Goal: Transaction & Acquisition: Purchase product/service

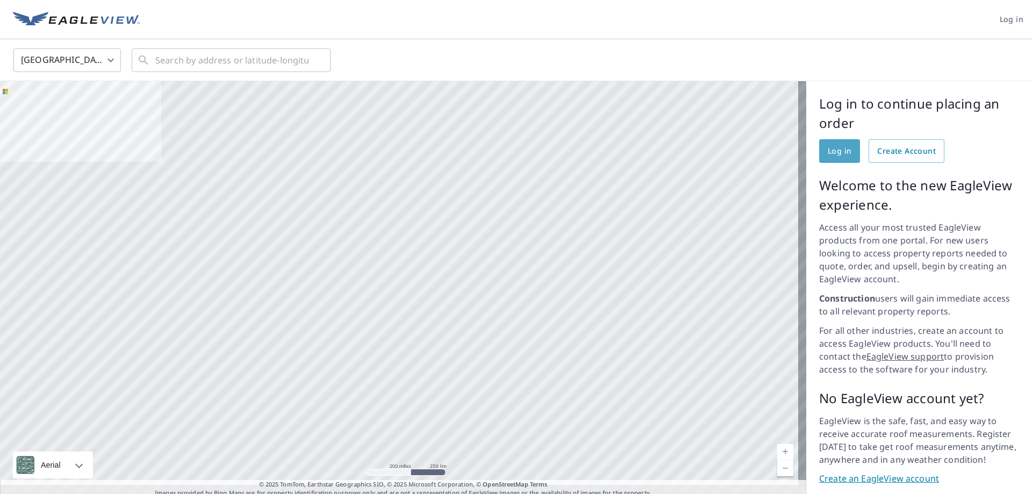
click at [828, 146] on span "Log in" at bounding box center [840, 151] width 24 height 13
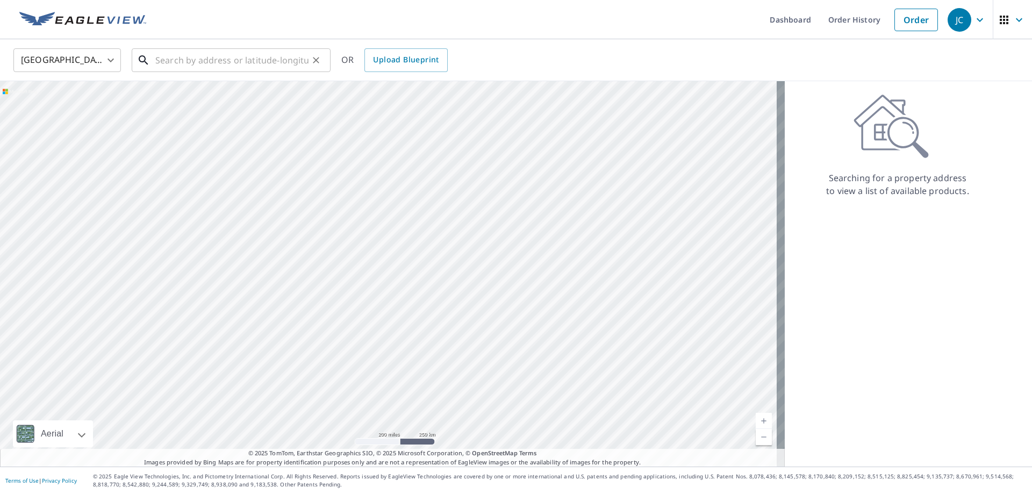
click at [165, 58] on input "text" at bounding box center [231, 60] width 153 height 30
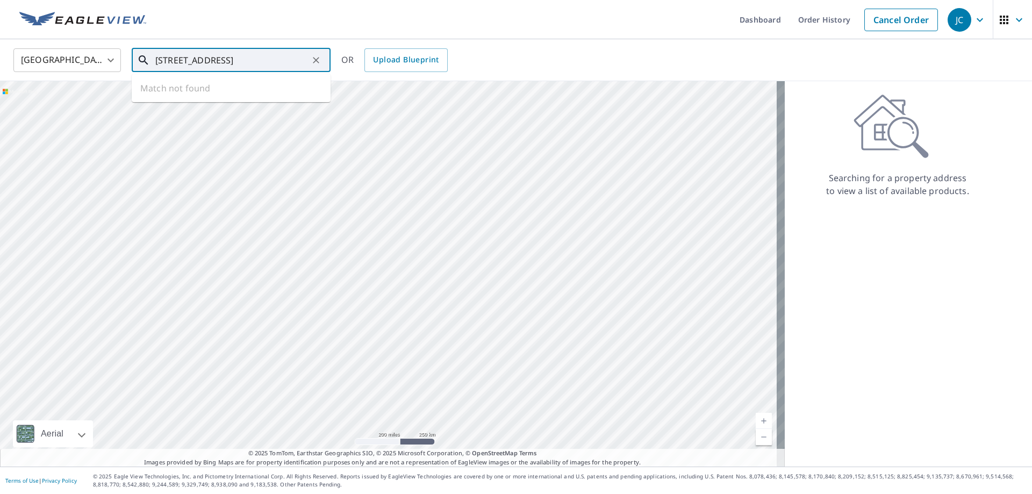
type input "[STREET_ADDRESS]"
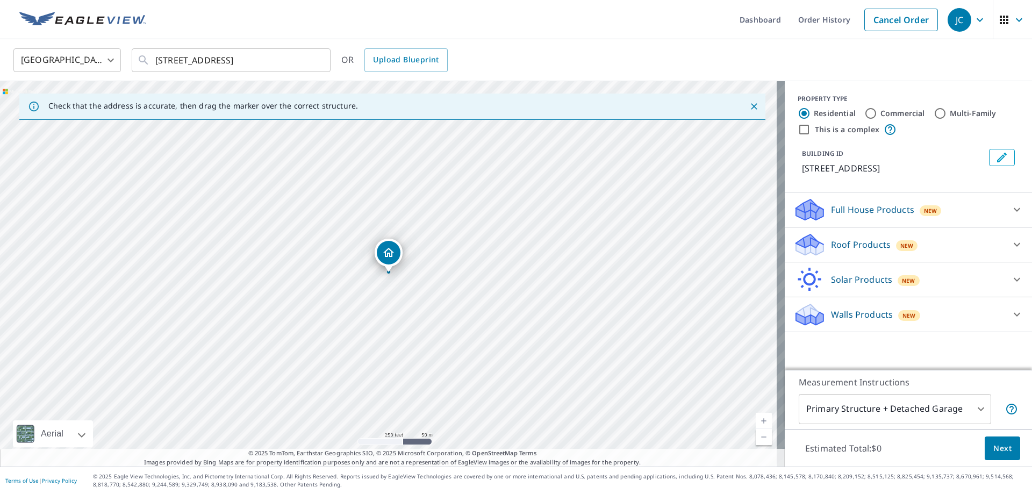
click at [806, 246] on icon at bounding box center [809, 240] width 27 height 13
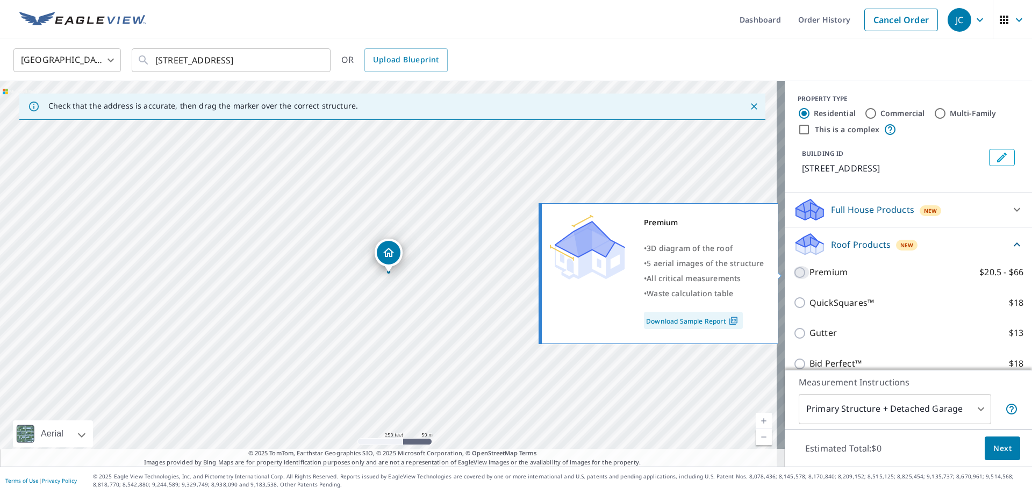
click at [793, 270] on input "Premium $20.5 - $66" at bounding box center [801, 272] width 16 height 13
checkbox input "true"
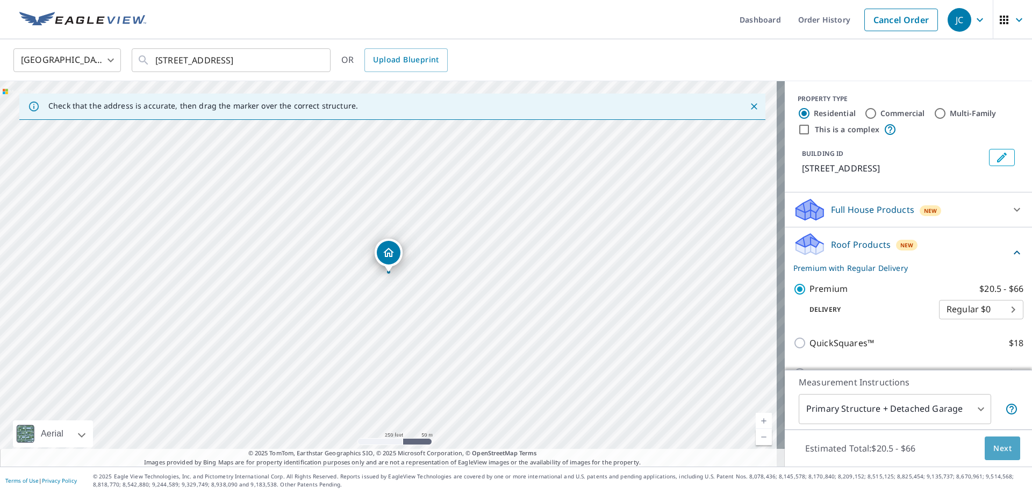
click at [993, 449] on span "Next" at bounding box center [1002, 448] width 18 height 13
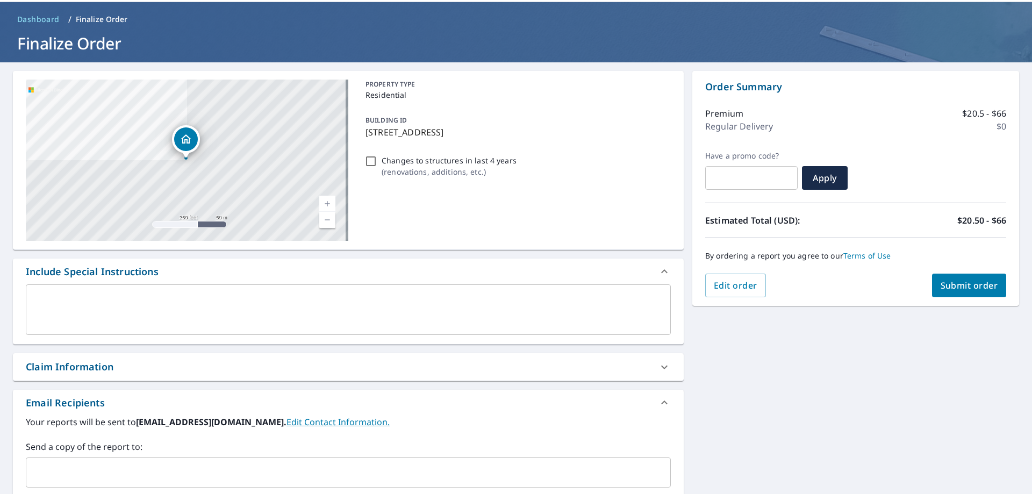
scroll to position [54, 0]
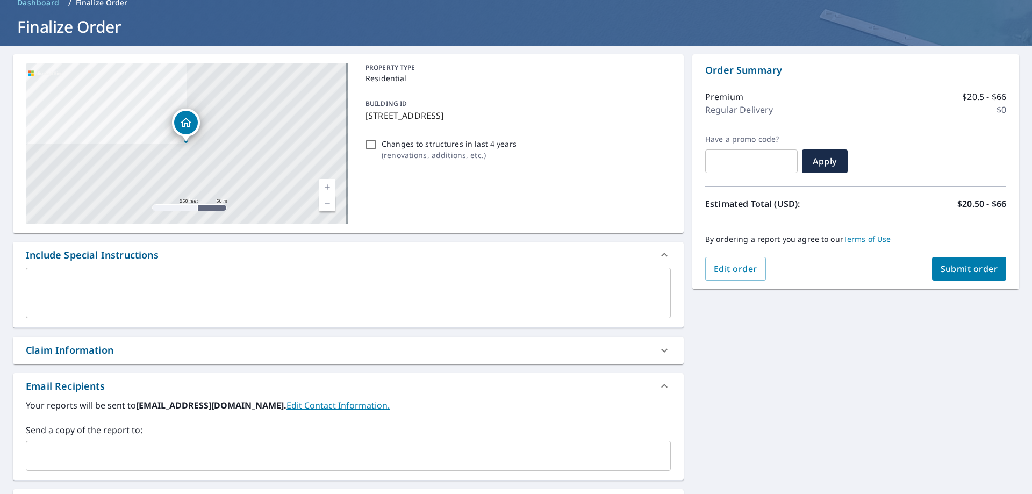
click at [659, 350] on icon at bounding box center [664, 350] width 13 height 13
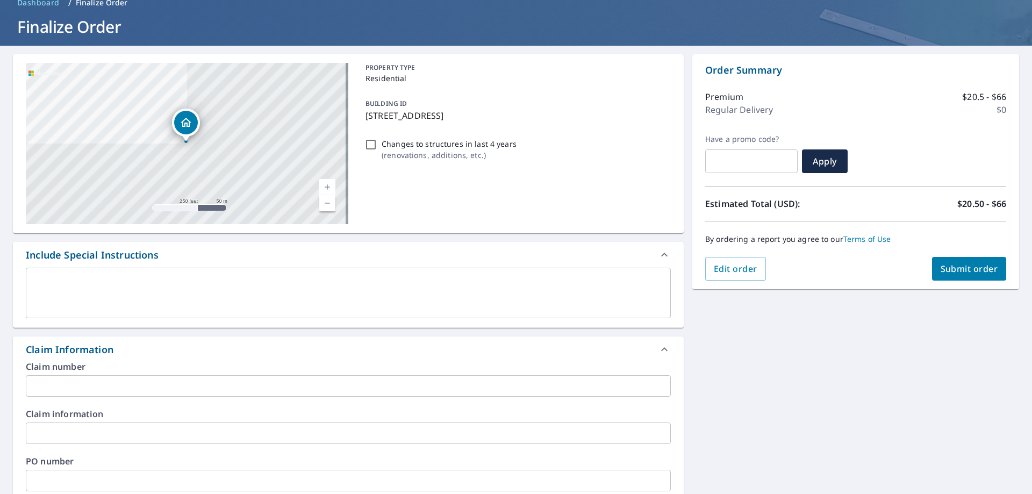
click at [116, 387] on input "text" at bounding box center [348, 386] width 645 height 22
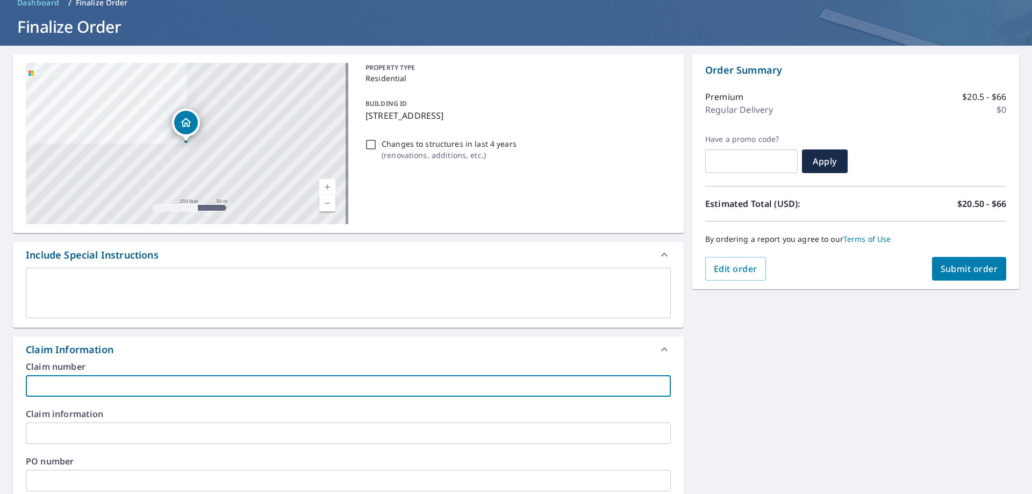
type input "[PERSON_NAME] And Sons"
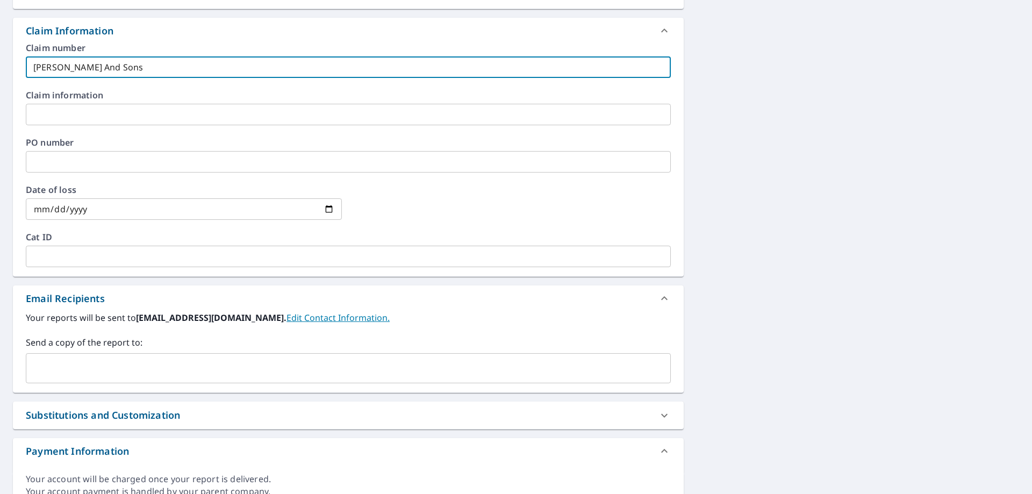
scroll to position [376, 0]
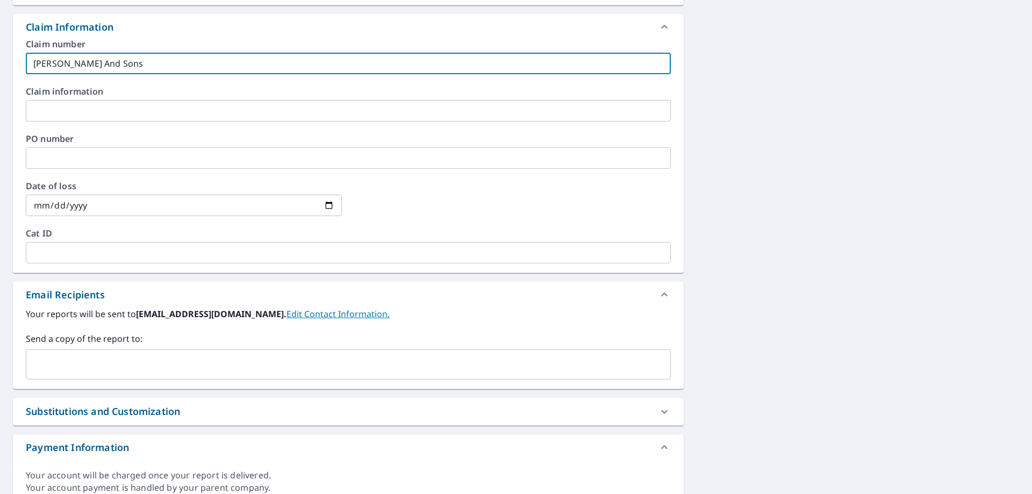
click at [85, 370] on input "text" at bounding box center [340, 364] width 619 height 20
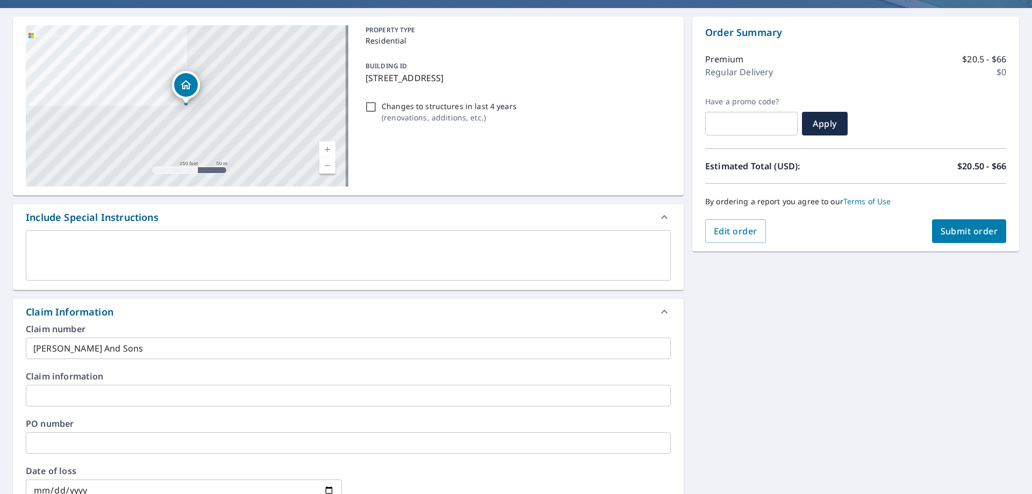
scroll to position [54, 0]
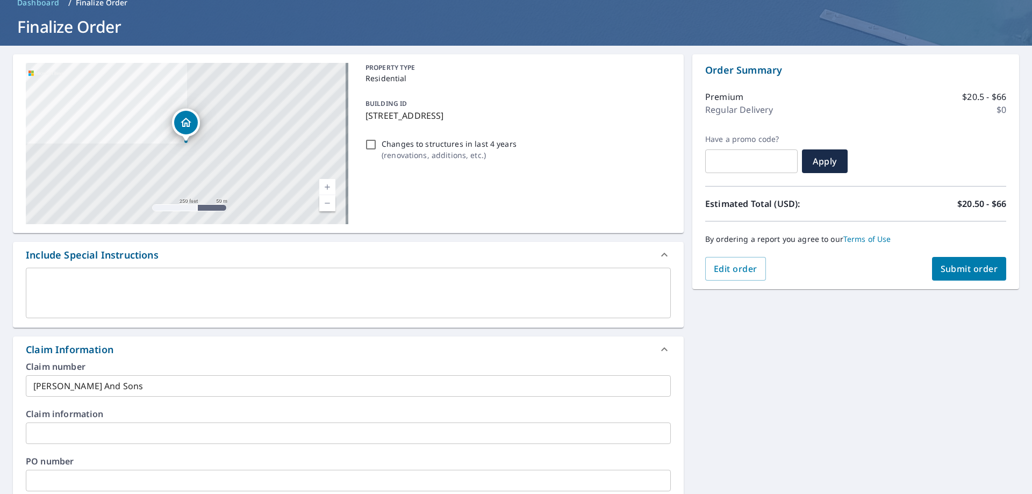
type input "[PERSON_NAME][EMAIL_ADDRESS][PERSON_NAME][DOMAIN_NAME]"
click at [944, 265] on span "Submit order" at bounding box center [970, 269] width 58 height 12
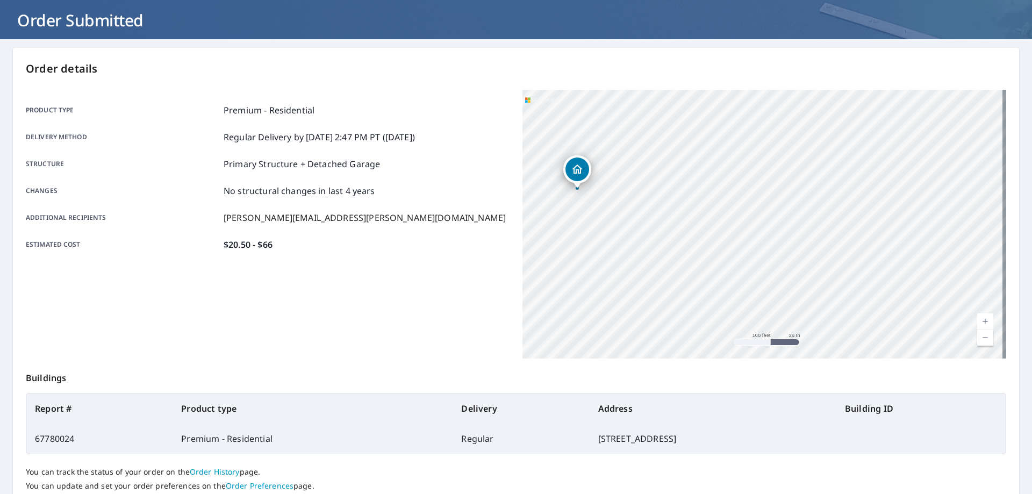
scroll to position [139, 0]
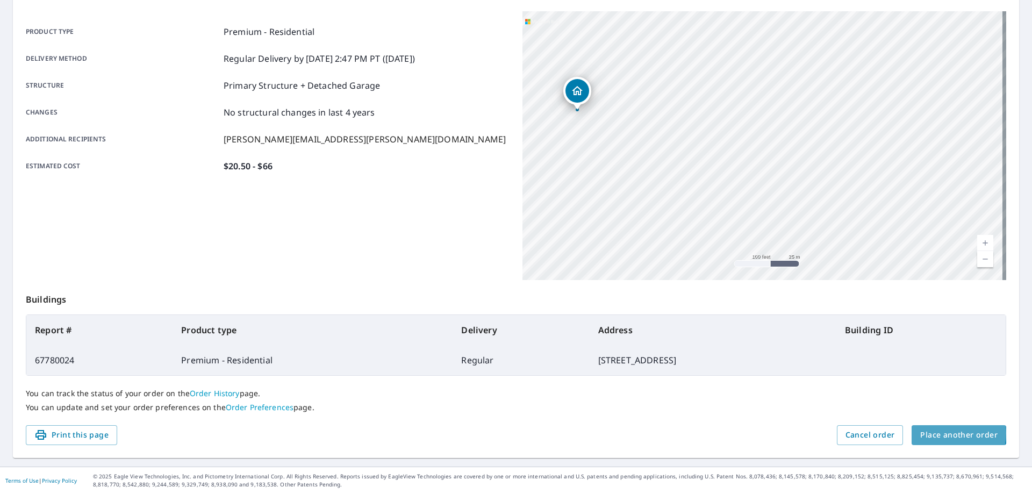
click at [939, 433] on span "Place another order" at bounding box center [958, 434] width 77 height 13
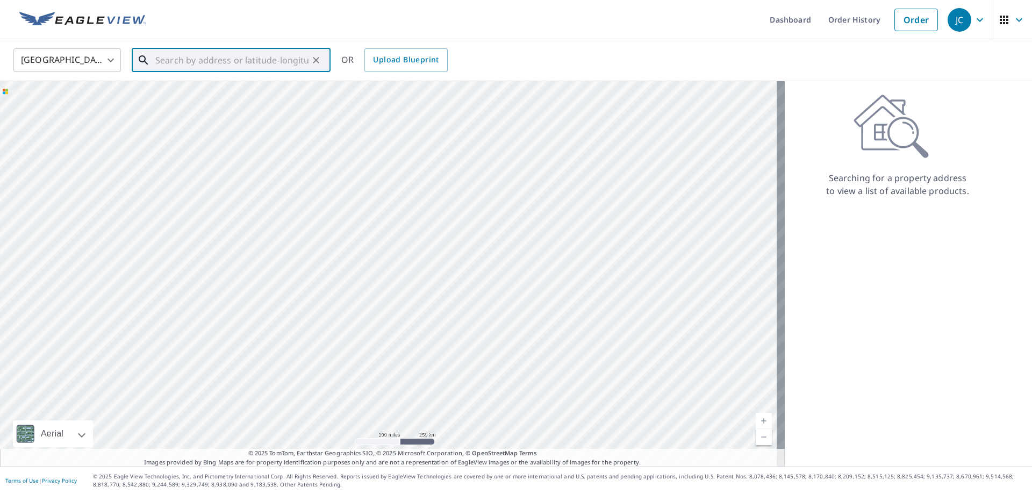
click at [186, 59] on input "text" at bounding box center [231, 60] width 153 height 30
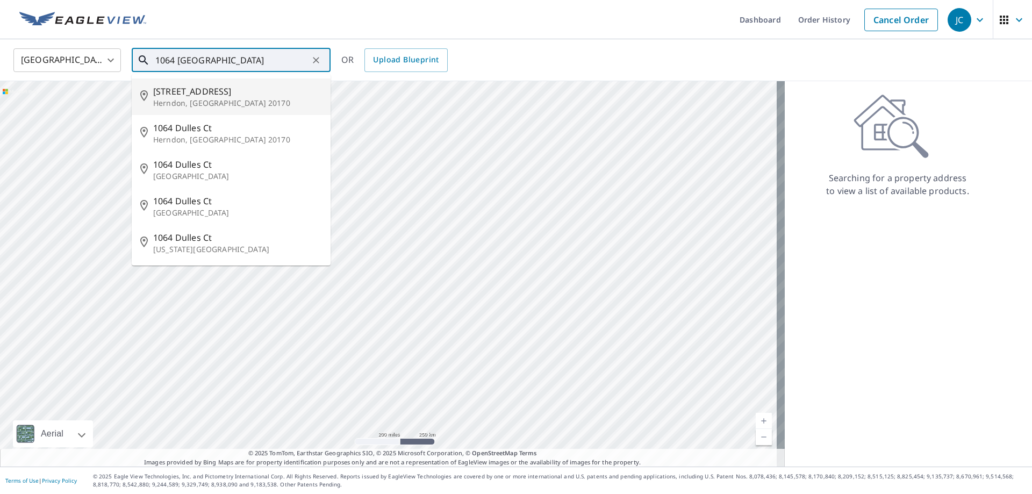
click at [220, 98] on p "Herndon, [GEOGRAPHIC_DATA] 20170" at bounding box center [237, 103] width 169 height 11
type input "[STREET_ADDRESS]"
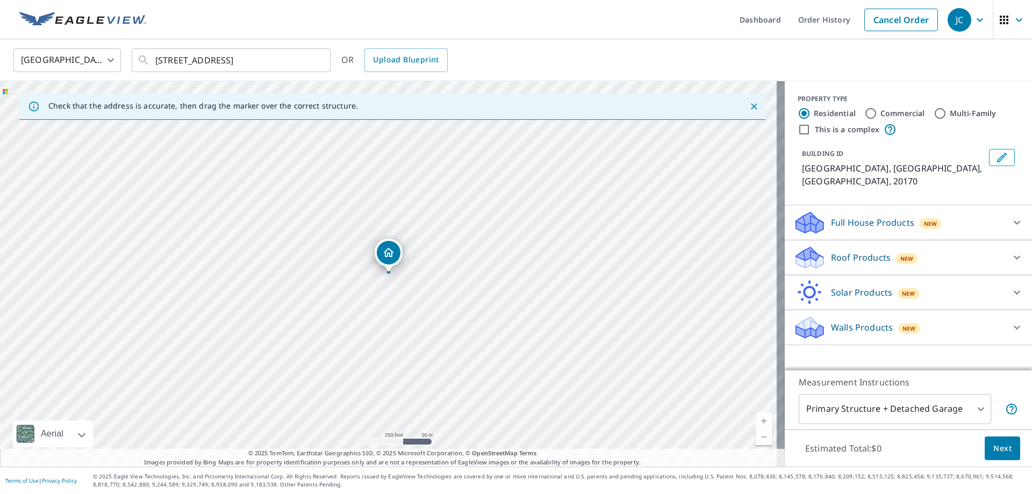
click at [841, 251] on p "Roof Products" at bounding box center [861, 257] width 60 height 13
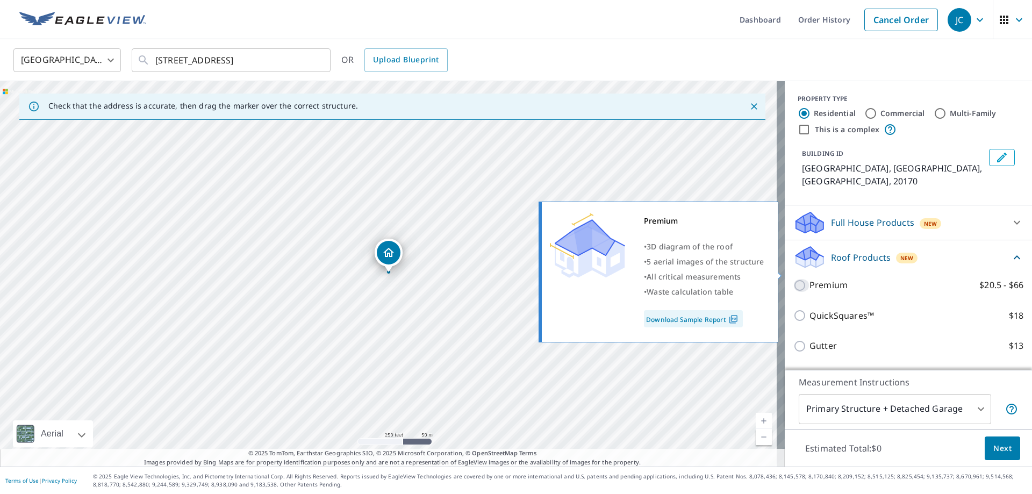
click at [793, 279] on input "Premium $20.5 - $66" at bounding box center [801, 285] width 16 height 13
checkbox input "true"
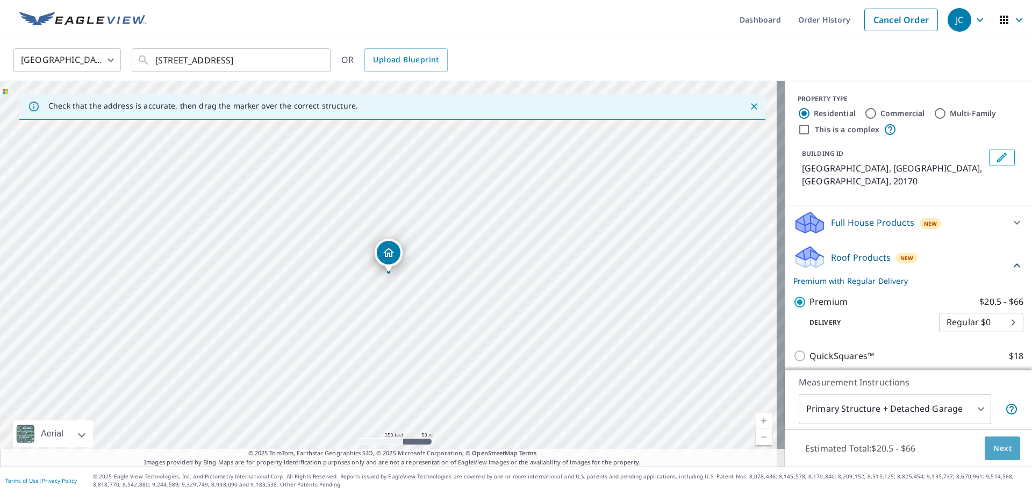
click at [993, 446] on span "Next" at bounding box center [1002, 448] width 18 height 13
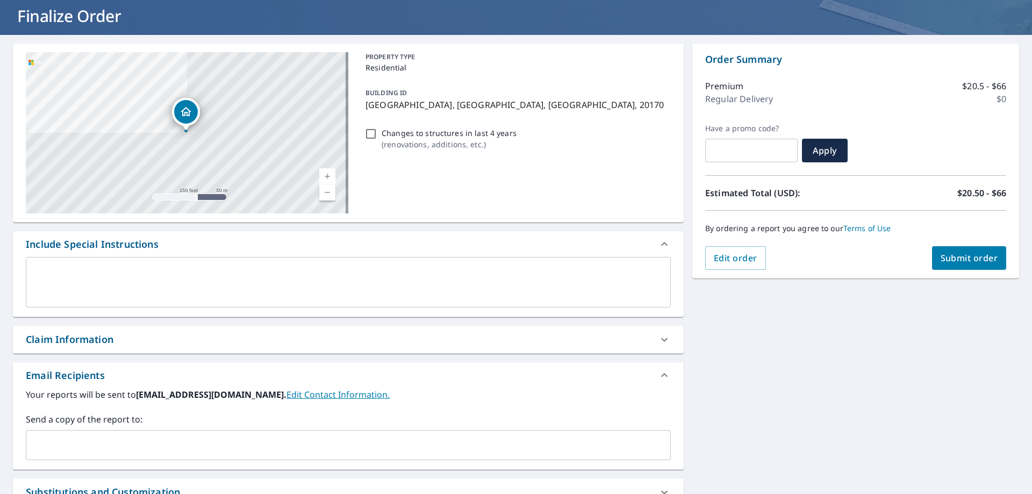
scroll to position [54, 0]
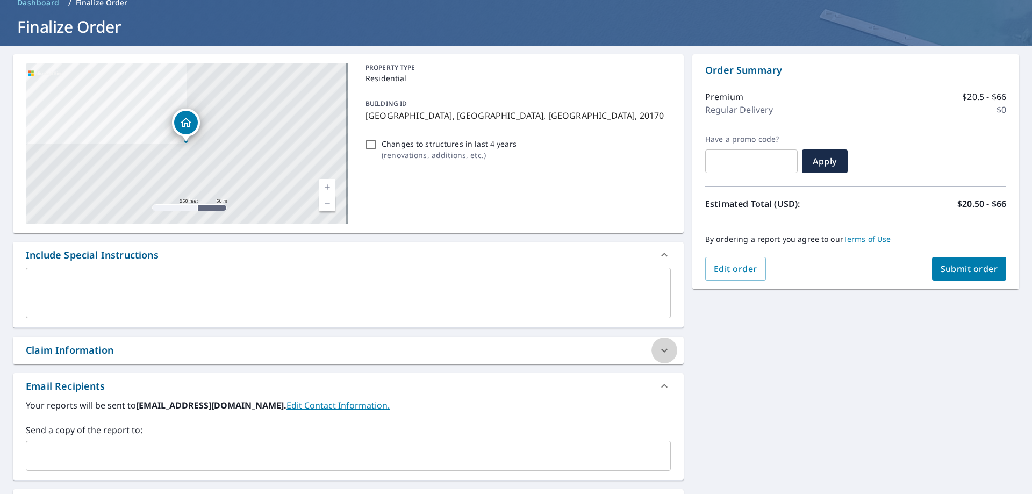
click at [661, 352] on icon at bounding box center [664, 350] width 13 height 13
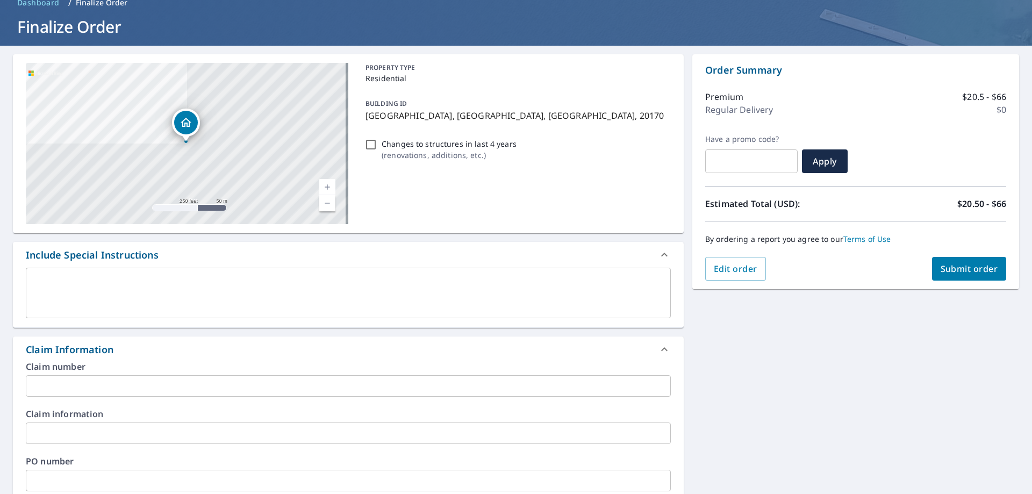
click at [89, 386] on input "text" at bounding box center [348, 386] width 645 height 22
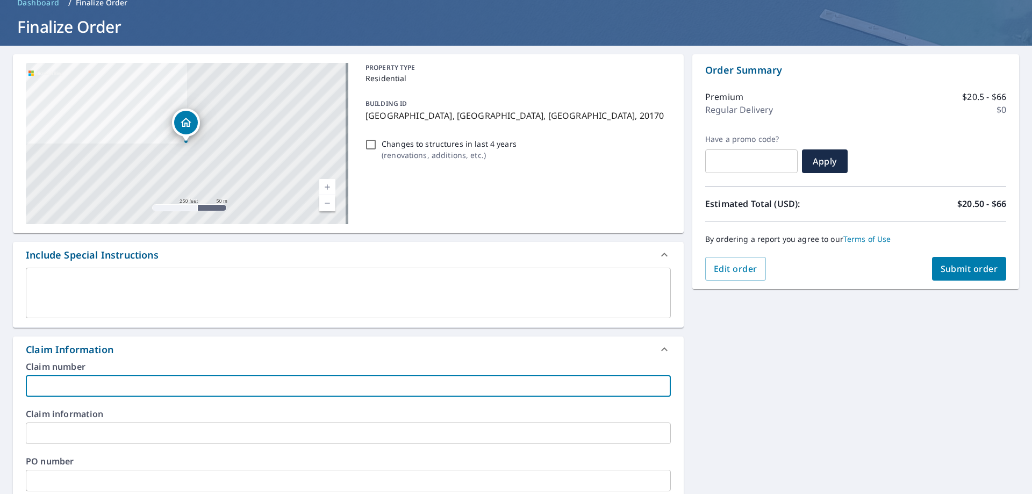
type input "[PERSON_NAME] And Sons"
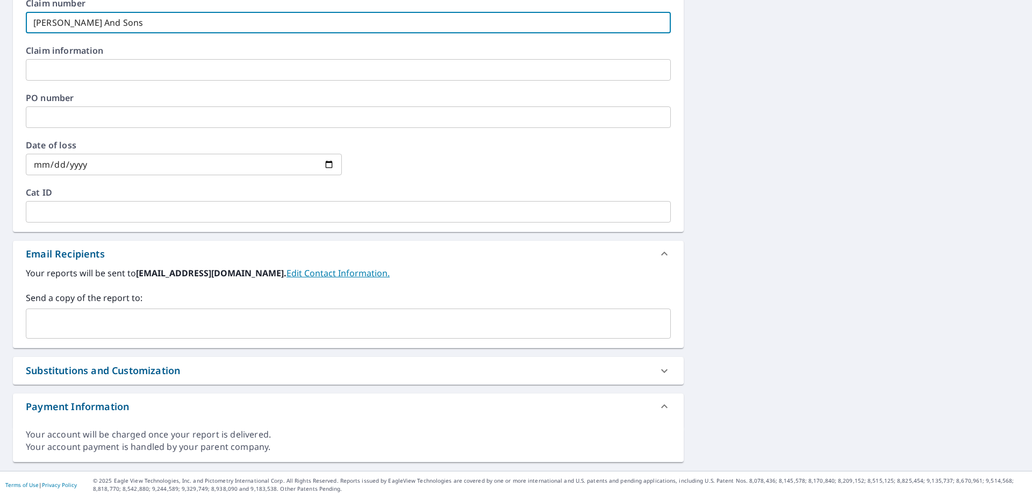
scroll to position [421, 0]
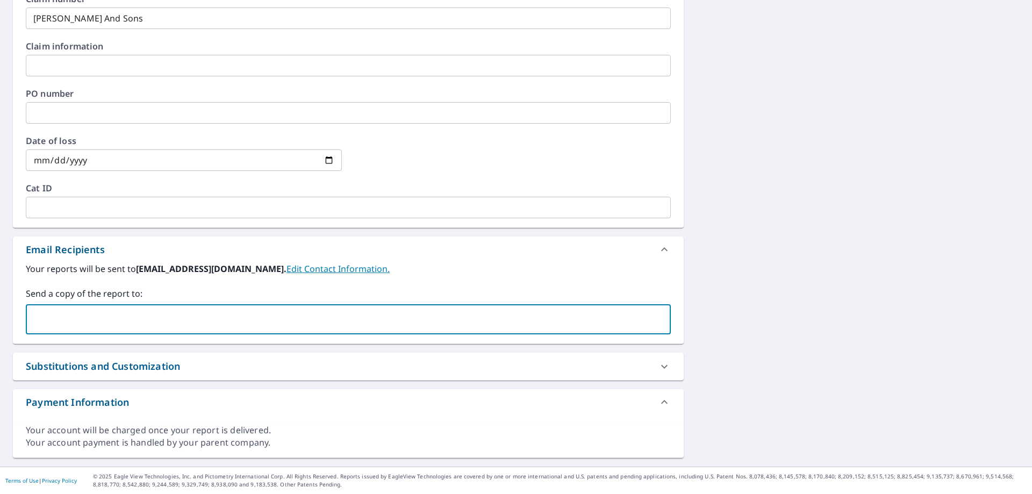
click at [95, 318] on input "text" at bounding box center [340, 319] width 619 height 20
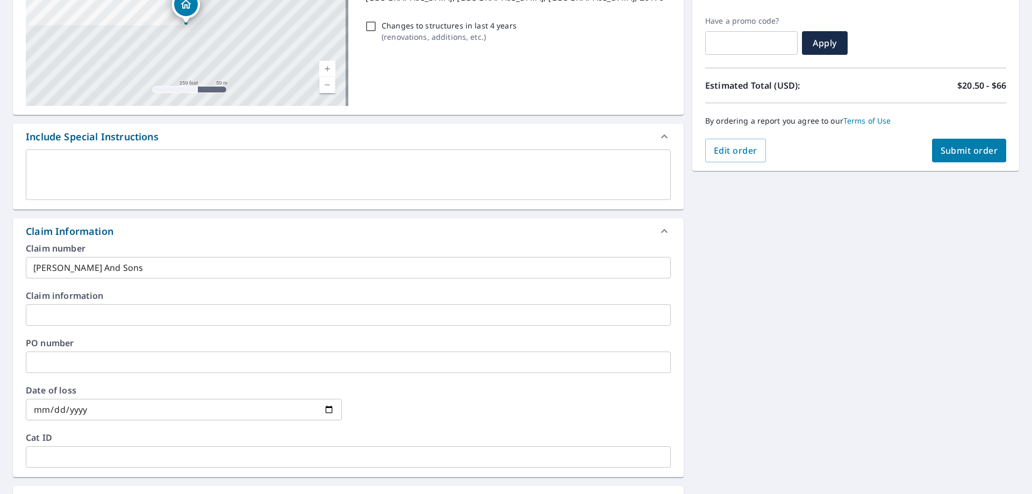
scroll to position [153, 0]
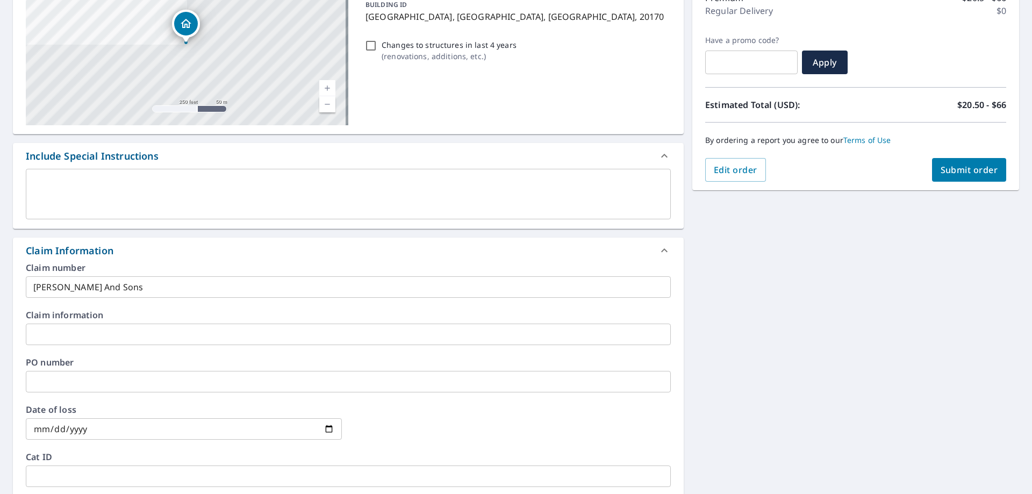
type input "[PERSON_NAME][EMAIL_ADDRESS][PERSON_NAME][DOMAIN_NAME]"
click at [959, 163] on button "Submit order" at bounding box center [969, 170] width 75 height 24
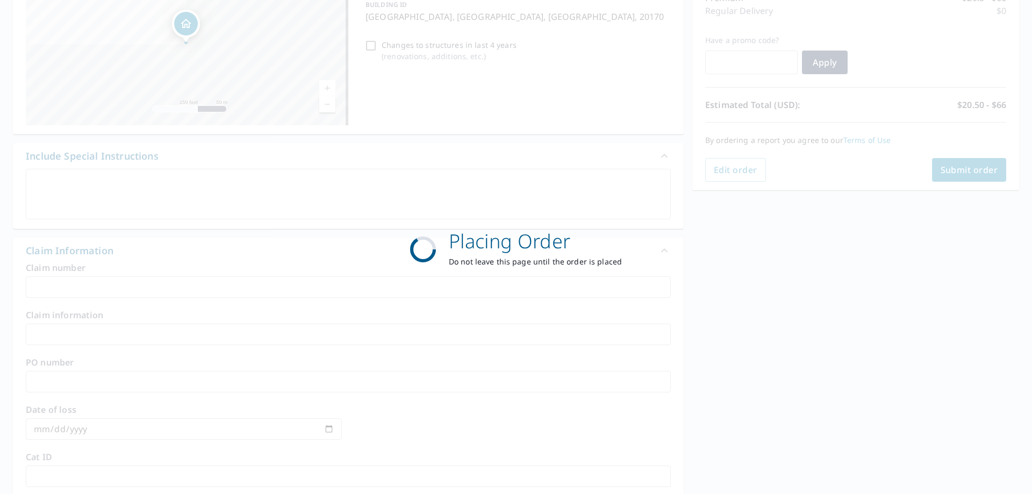
scroll to position [139, 0]
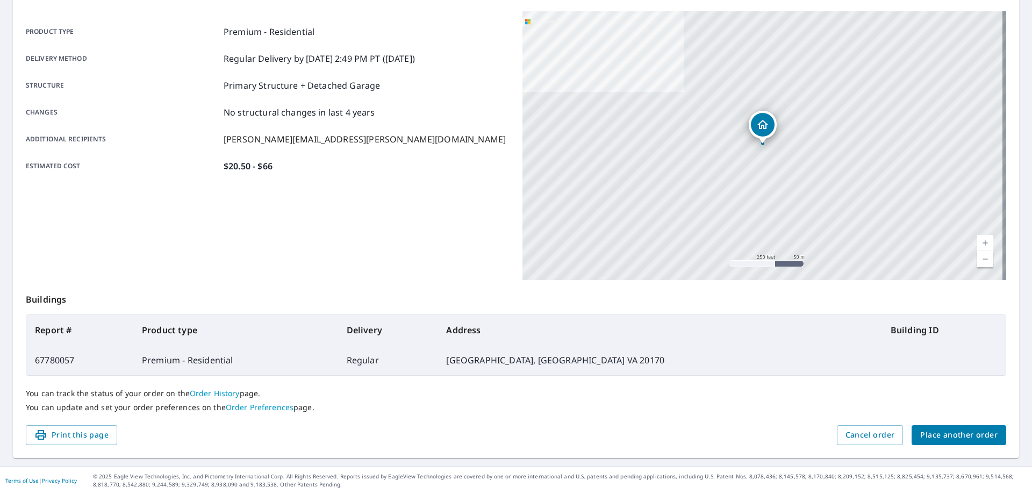
click at [933, 428] on span "Place another order" at bounding box center [958, 434] width 77 height 13
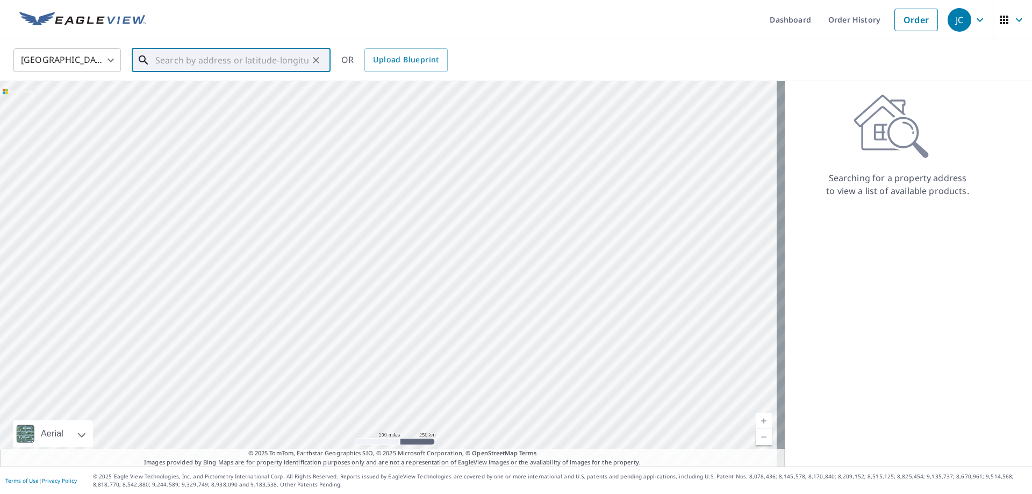
click at [178, 62] on input "text" at bounding box center [231, 60] width 153 height 30
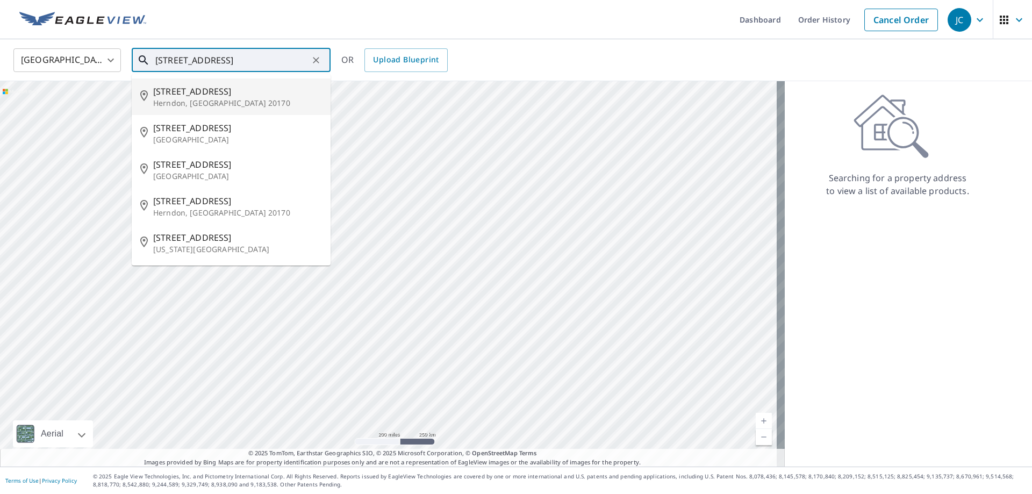
click at [195, 99] on p "Herndon, [GEOGRAPHIC_DATA] 20170" at bounding box center [237, 103] width 169 height 11
type input "[STREET_ADDRESS]"
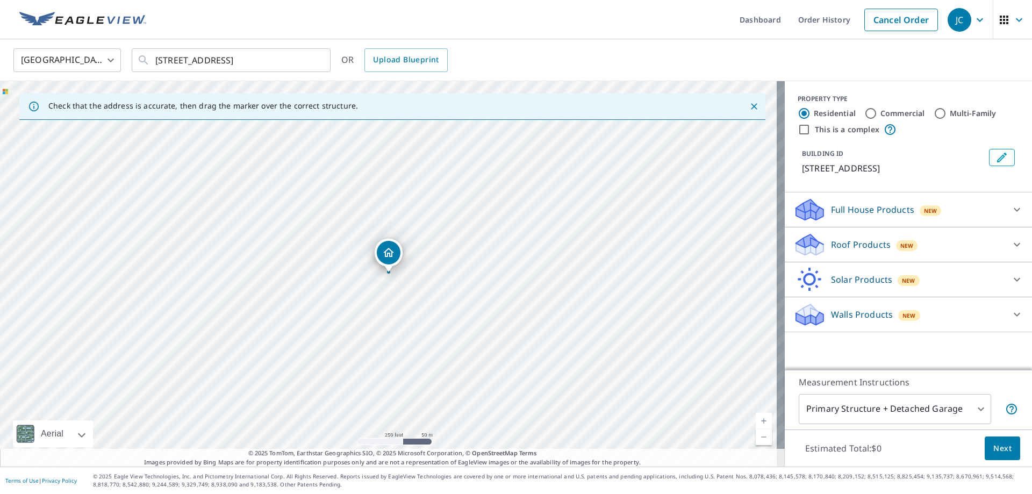
click at [805, 246] on icon at bounding box center [809, 240] width 27 height 13
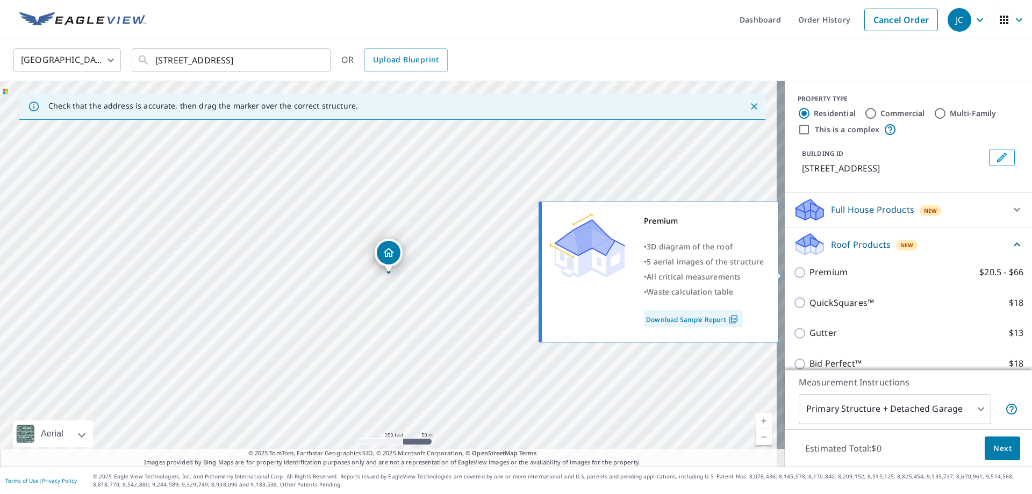
click at [793, 269] on input "Premium $20.5 - $66" at bounding box center [801, 272] width 16 height 13
checkbox input "true"
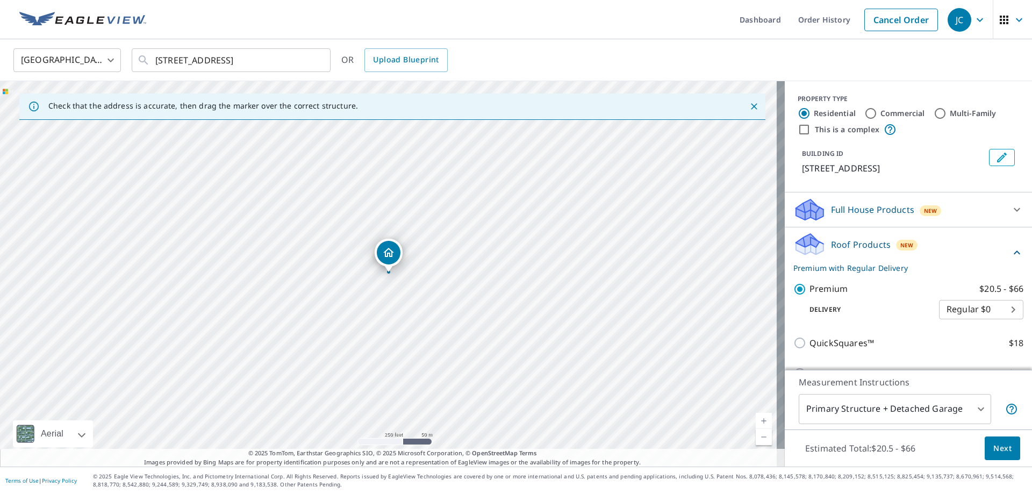
click at [994, 442] on span "Next" at bounding box center [1002, 448] width 18 height 13
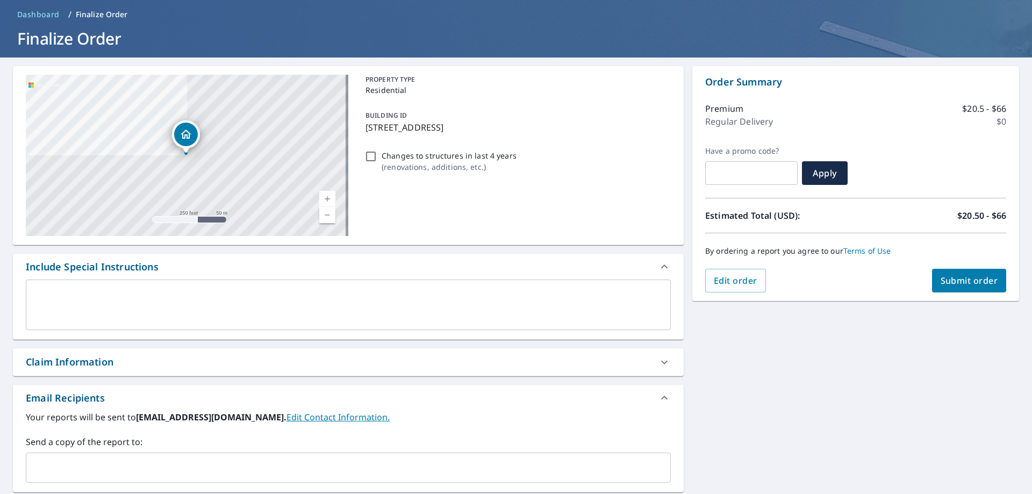
scroll to position [108, 0]
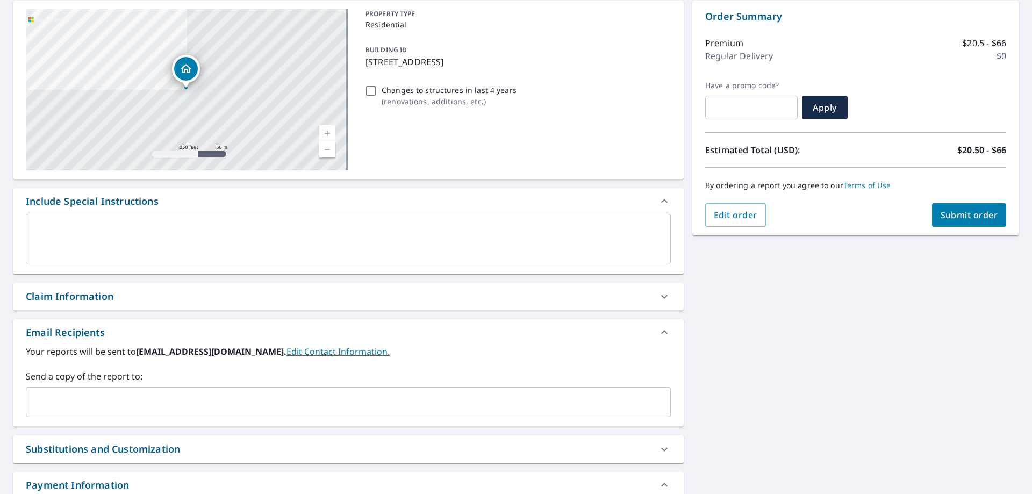
click at [663, 302] on icon at bounding box center [664, 296] width 13 height 13
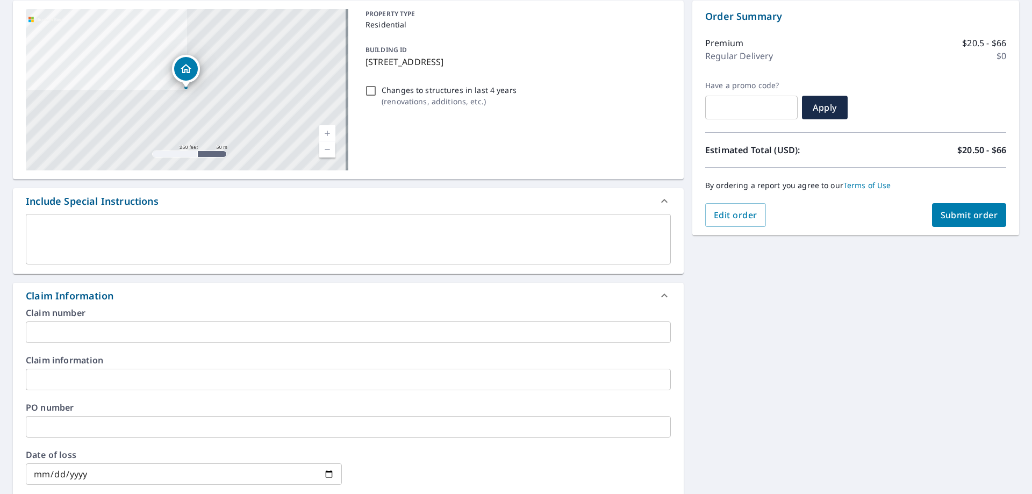
click at [68, 336] on input "text" at bounding box center [348, 332] width 645 height 22
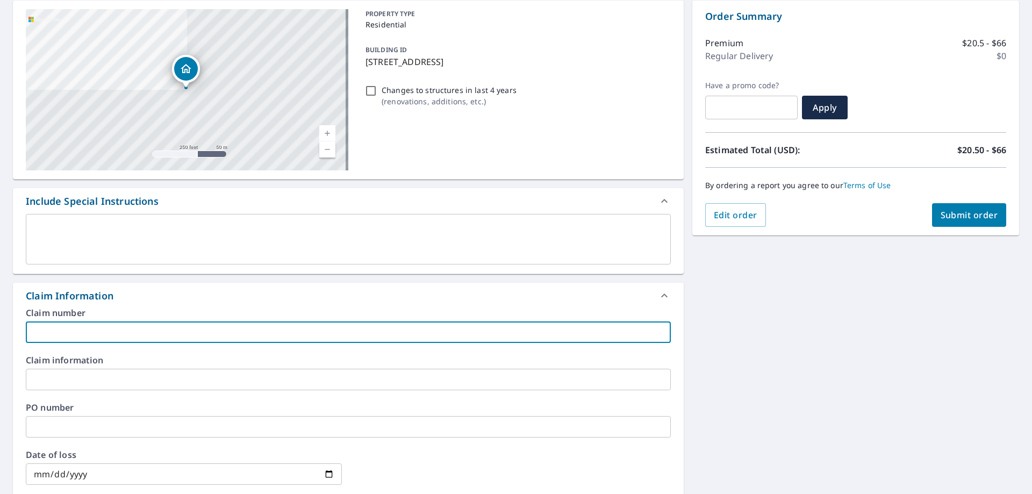
type input "[PERSON_NAME] And Sons"
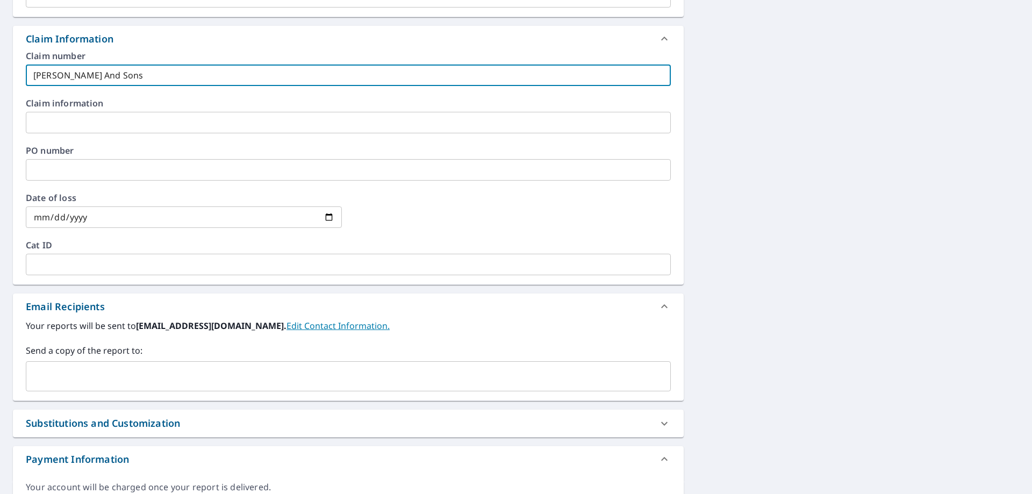
scroll to position [421, 0]
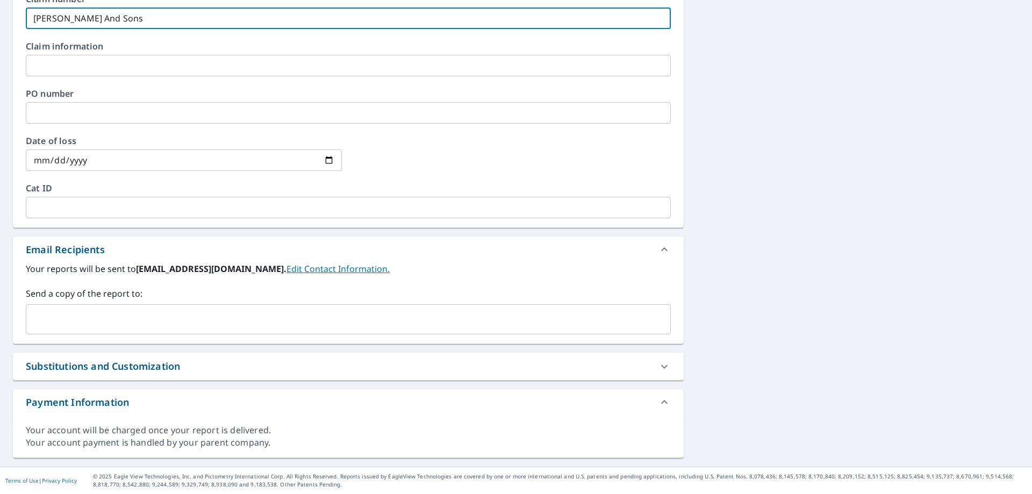
click at [73, 331] on div "​" at bounding box center [348, 319] width 645 height 30
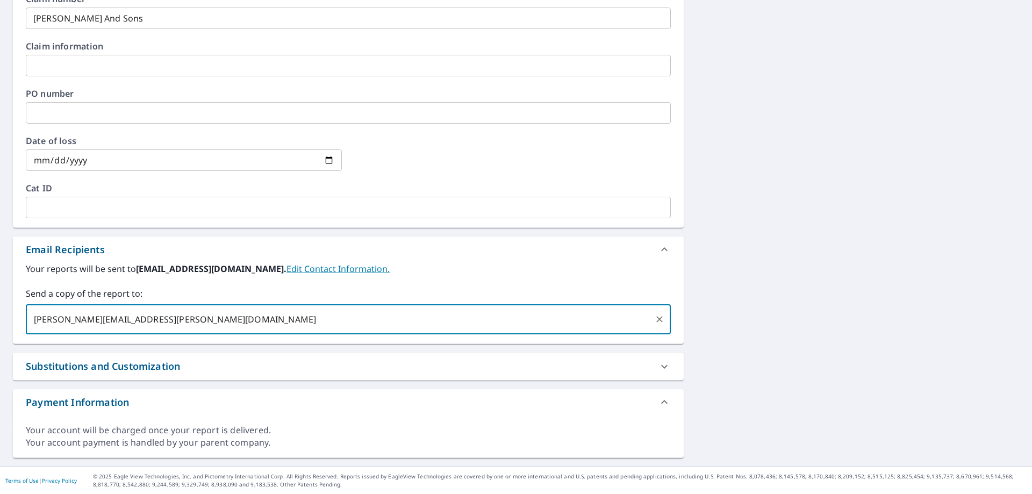
scroll to position [99, 0]
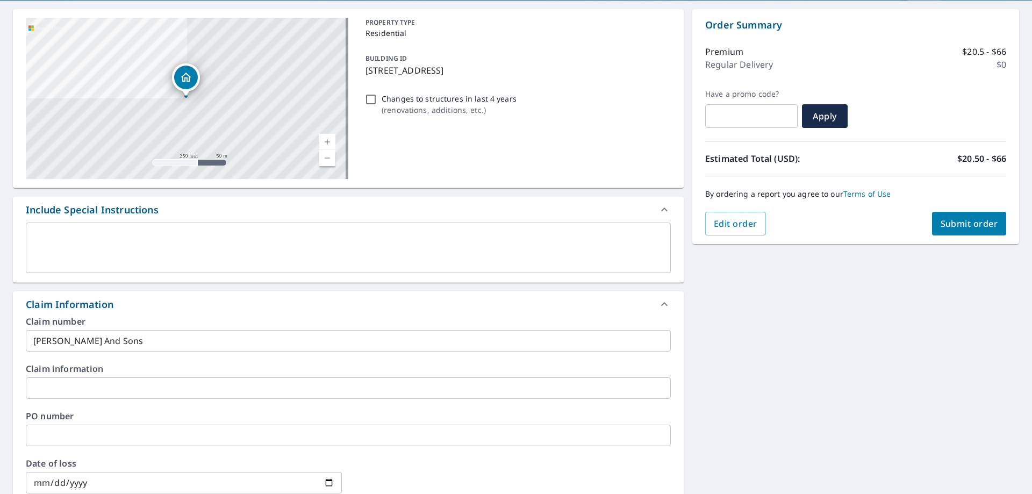
type input "[PERSON_NAME][EMAIL_ADDRESS][PERSON_NAME][DOMAIN_NAME]"
click at [947, 217] on button "Submit order" at bounding box center [969, 224] width 75 height 24
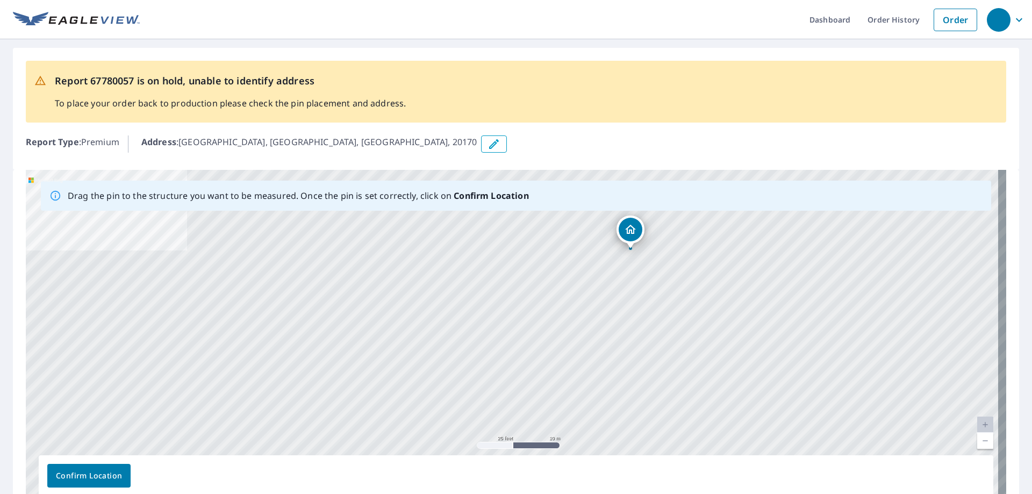
drag, startPoint x: 512, startPoint y: 320, endPoint x: 631, endPoint y: 232, distance: 147.5
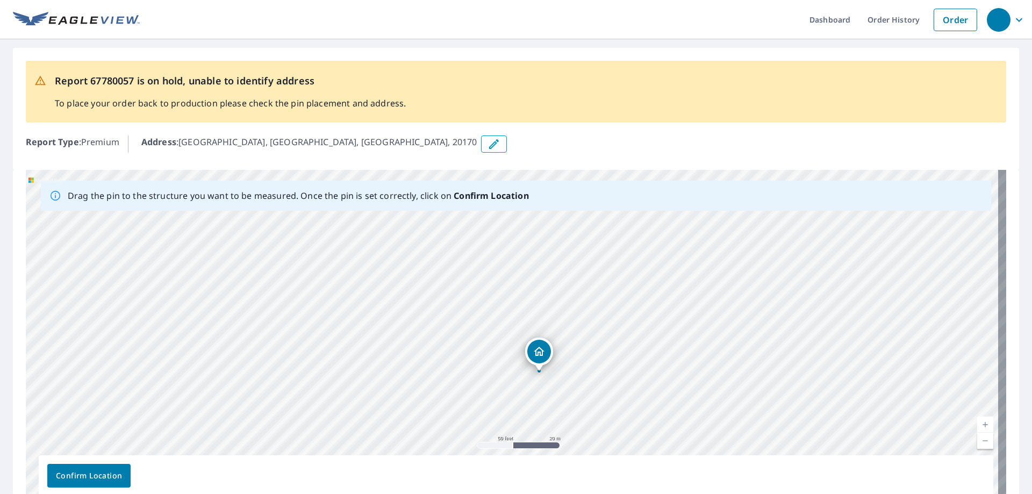
click at [92, 473] on span "Confirm Location" at bounding box center [89, 475] width 66 height 13
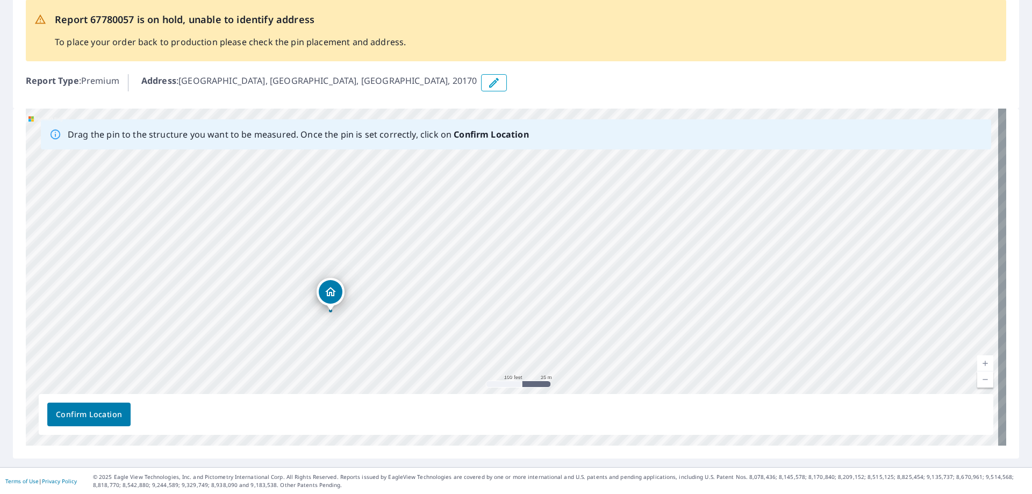
scroll to position [89, 0]
click at [102, 414] on span "Confirm Location" at bounding box center [89, 413] width 66 height 13
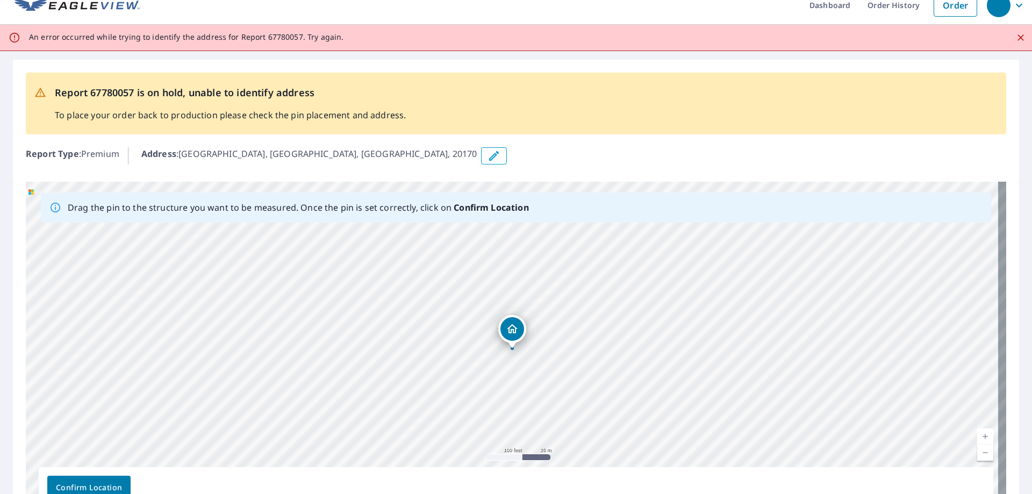
scroll to position [0, 0]
